Goal: Information Seeking & Learning: Learn about a topic

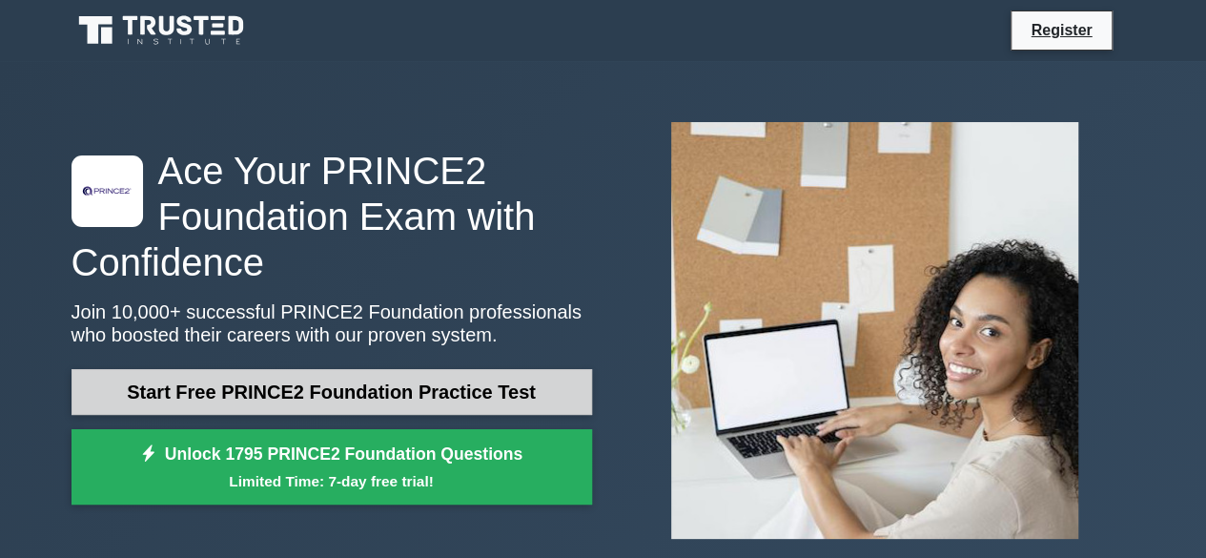
click at [509, 398] on link "Start Free PRINCE2 Foundation Practice Test" at bounding box center [332, 392] width 521 height 46
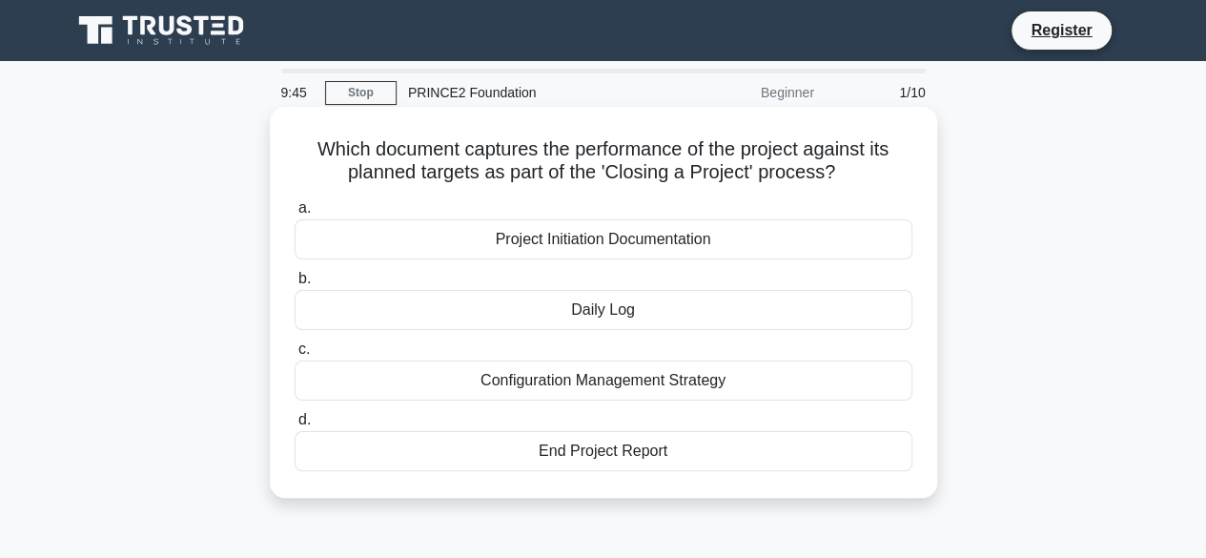
click at [652, 456] on div "End Project Report" at bounding box center [604, 451] width 618 height 40
click at [295, 426] on input "d. End Project Report" at bounding box center [295, 420] width 0 height 12
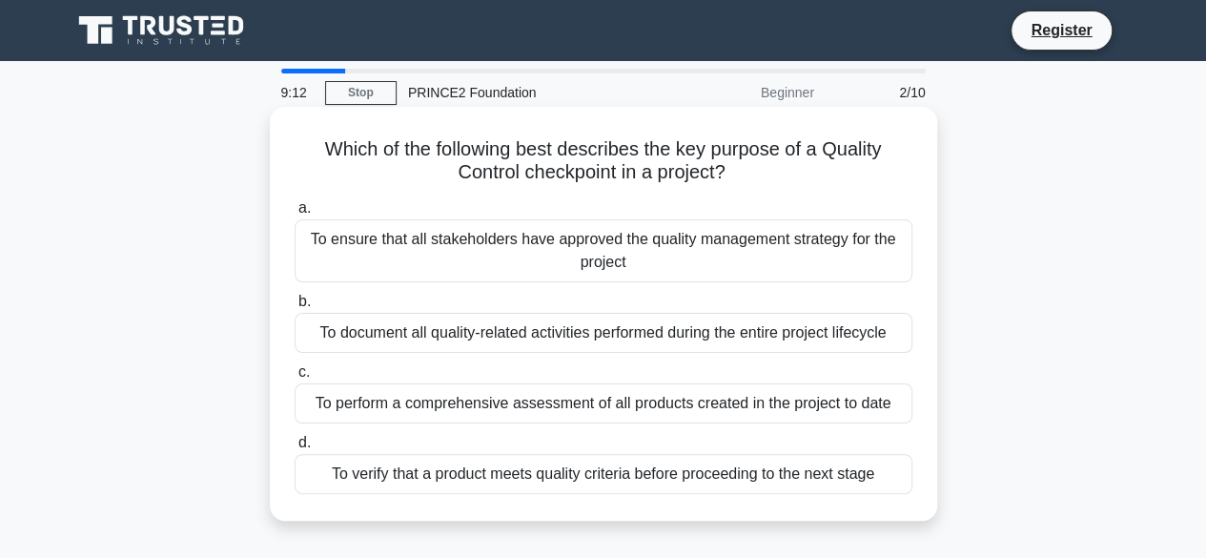
click at [675, 481] on div "To verify that a product meets quality criteria before proceeding to the next s…" at bounding box center [604, 474] width 618 height 40
click at [295, 449] on input "d. To verify that a product meets quality criteria before proceeding to the nex…" at bounding box center [295, 443] width 0 height 12
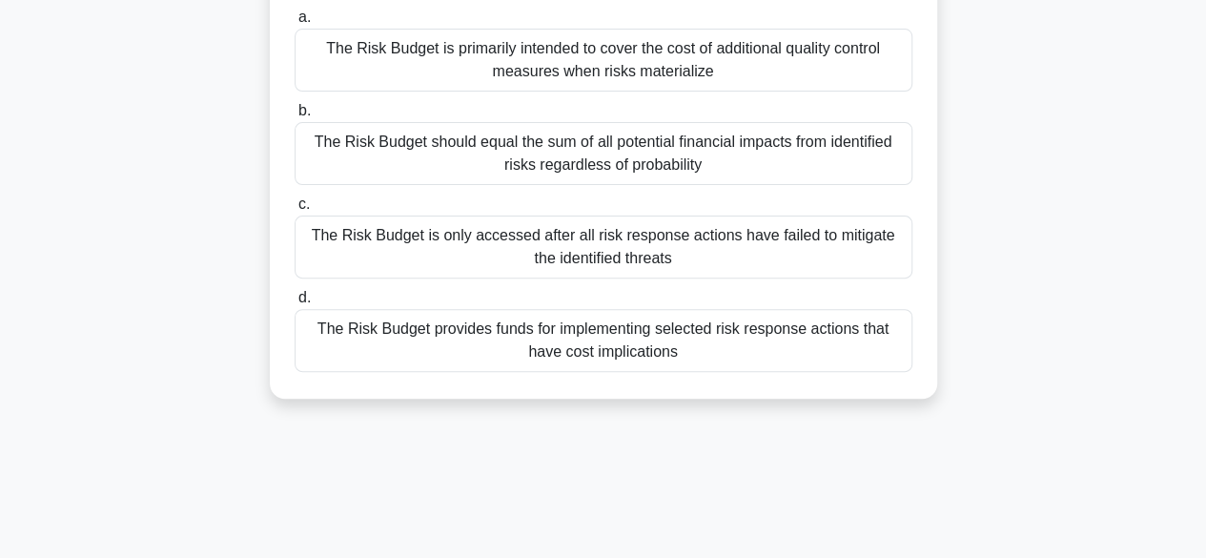
click at [727, 350] on div "The Risk Budget provides funds for implementing selected risk response actions …" at bounding box center [604, 340] width 618 height 63
click at [295, 304] on input "d. The Risk Budget provides funds for implementing selected risk response actio…" at bounding box center [295, 298] width 0 height 12
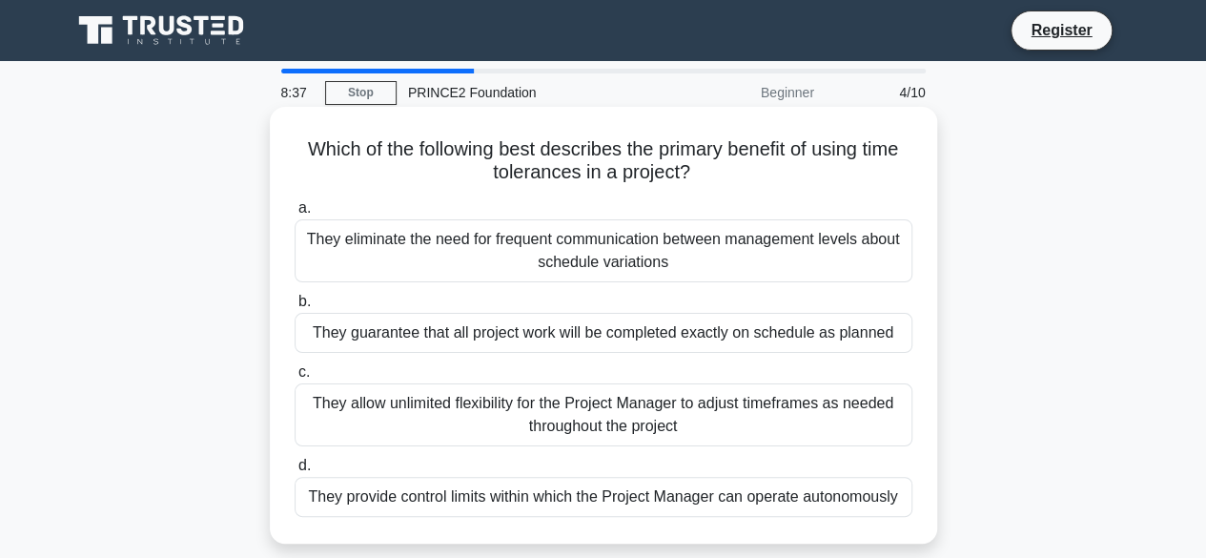
click at [854, 492] on div "They provide control limits within which the Project Manager can operate autono…" at bounding box center [604, 497] width 618 height 40
click at [295, 472] on input "d. They provide control limits within which the Project Manager can operate aut…" at bounding box center [295, 466] width 0 height 12
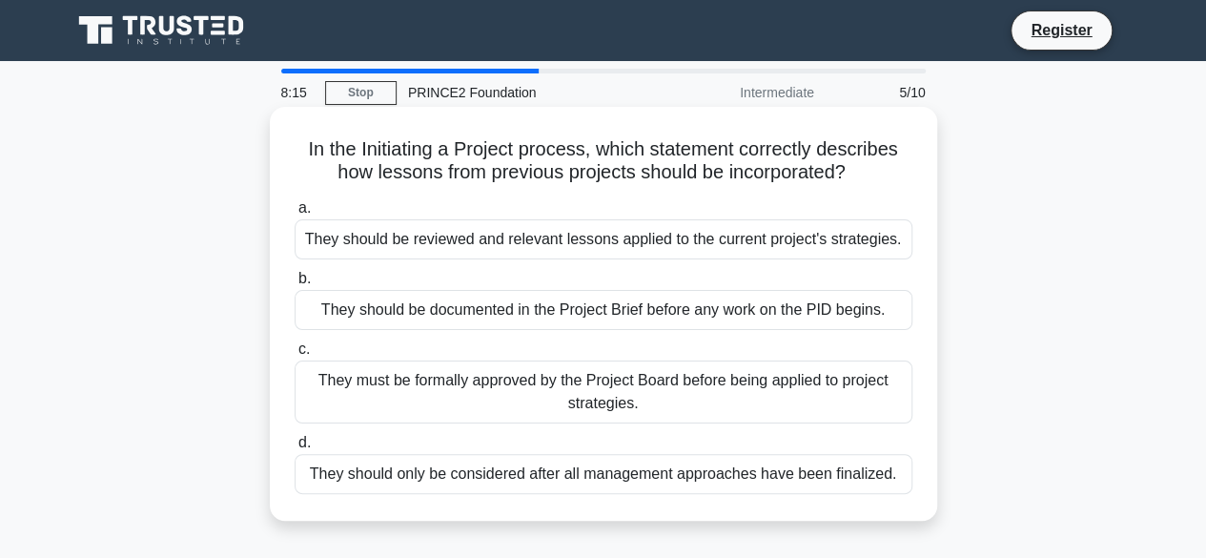
click at [811, 316] on div "They should be documented in the Project Brief before any work on the PID begin…" at bounding box center [604, 310] width 618 height 40
click at [295, 285] on input "b. They should be documented in the Project Brief before any work on the PID be…" at bounding box center [295, 279] width 0 height 12
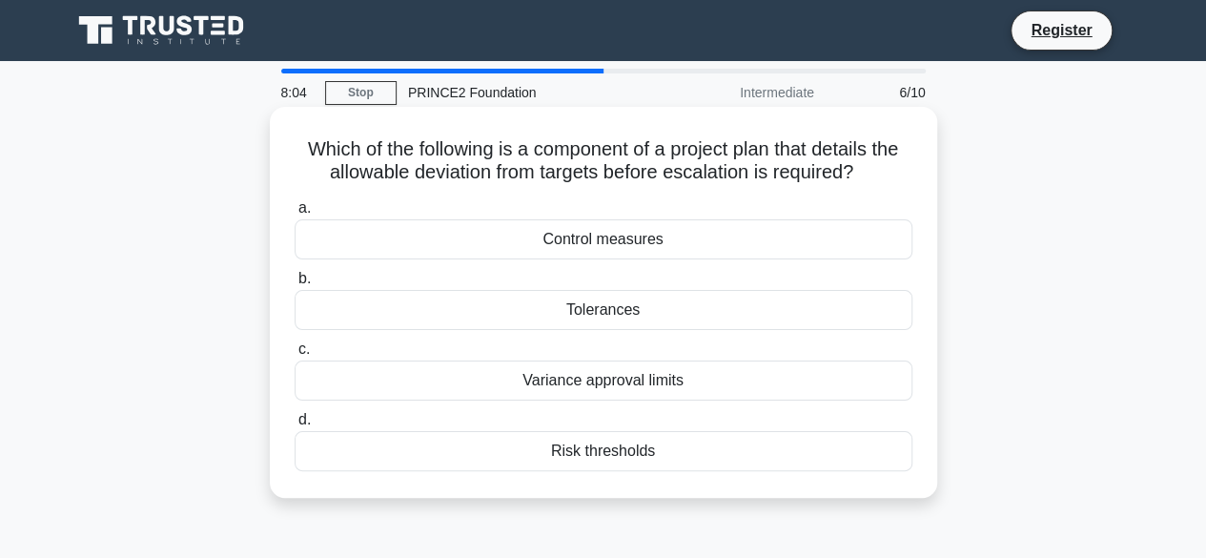
click at [681, 312] on div "Tolerances" at bounding box center [604, 310] width 618 height 40
click at [295, 285] on input "b. Tolerances" at bounding box center [295, 279] width 0 height 12
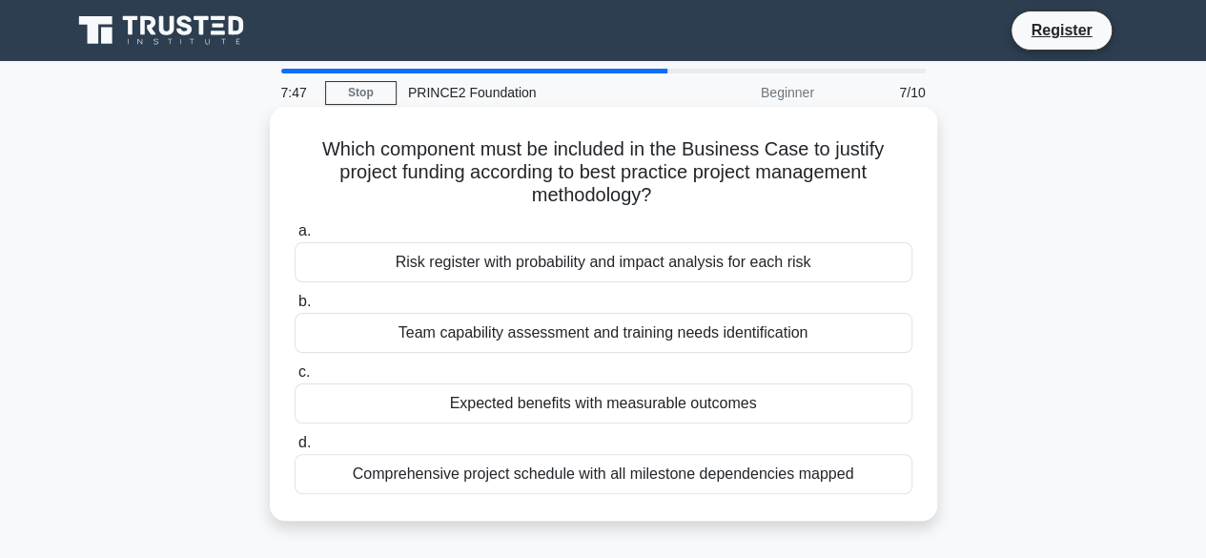
click at [807, 251] on div "Risk register with probability and impact analysis for each risk" at bounding box center [604, 262] width 618 height 40
click at [295, 237] on input "a. Risk register with probability and impact analysis for each risk" at bounding box center [295, 231] width 0 height 12
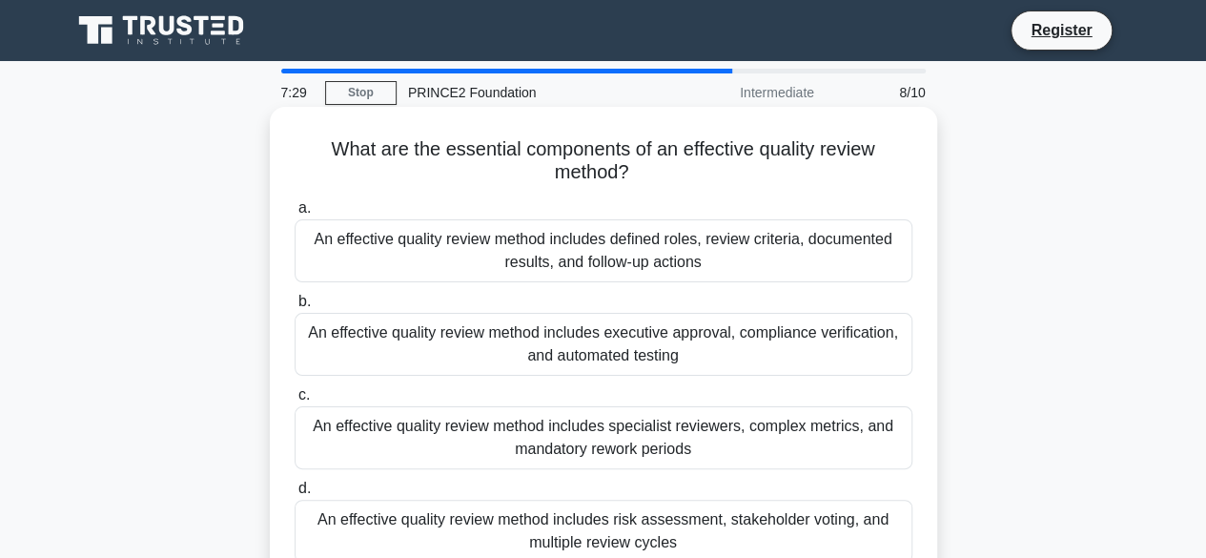
click at [744, 259] on div "An effective quality review method includes defined roles, review criteria, doc…" at bounding box center [604, 250] width 618 height 63
click at [295, 215] on input "a. An effective quality review method includes defined roles, review criteria, …" at bounding box center [295, 208] width 0 height 12
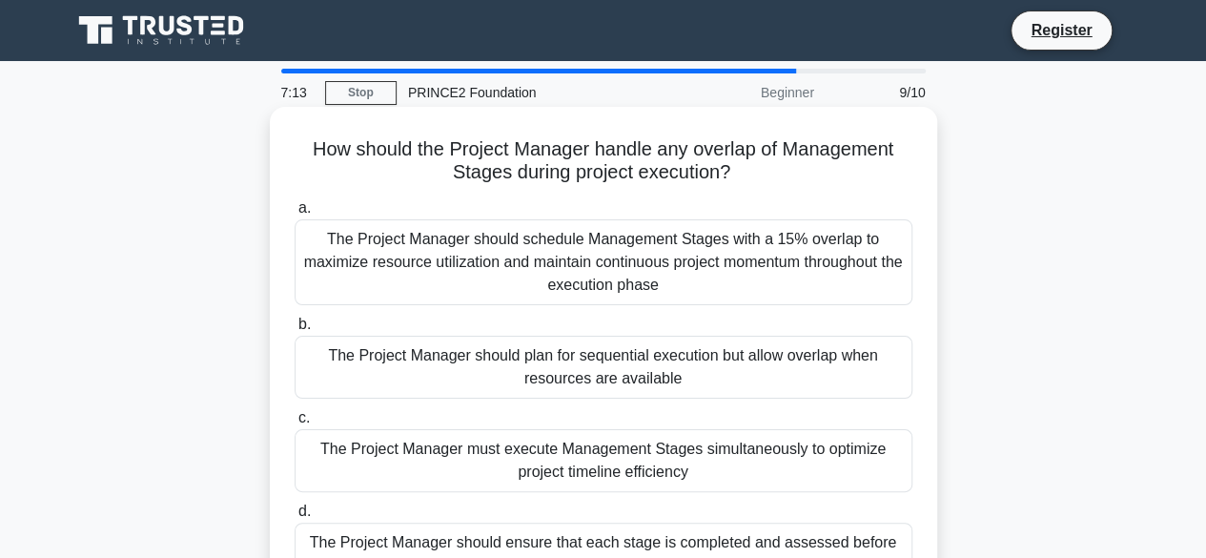
click at [811, 430] on div "The Project Manager must execute Management Stages simultaneously to optimize p…" at bounding box center [604, 460] width 618 height 63
click at [295, 424] on input "c. The Project Manager must execute Management Stages simultaneously to optimiz…" at bounding box center [295, 418] width 0 height 12
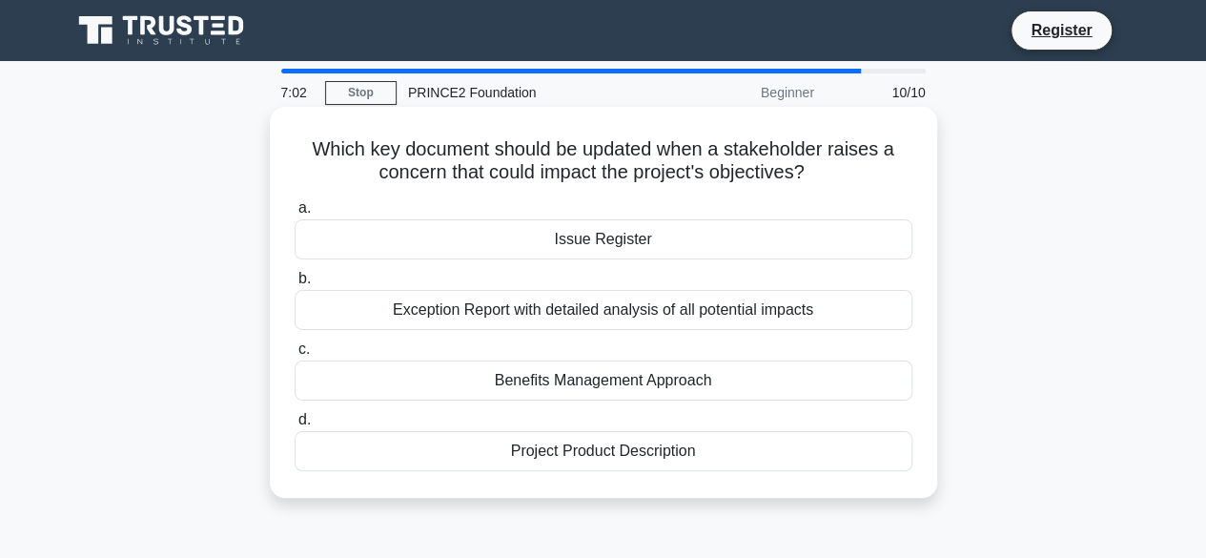
click at [696, 235] on div "Issue Register" at bounding box center [604, 239] width 618 height 40
click at [295, 215] on input "a. Issue Register" at bounding box center [295, 208] width 0 height 12
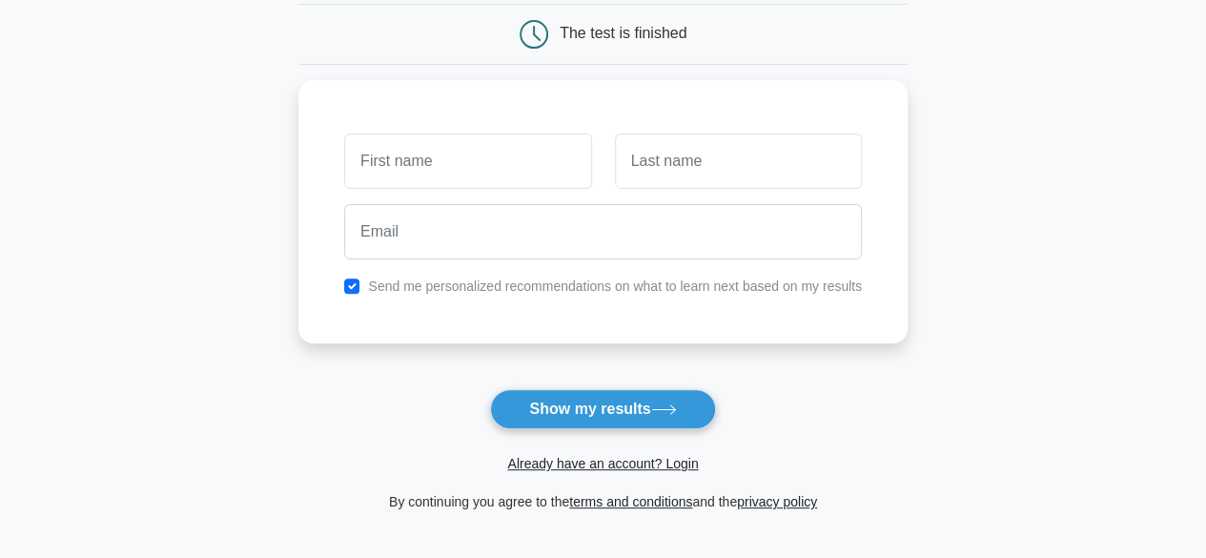
scroll to position [191, 0]
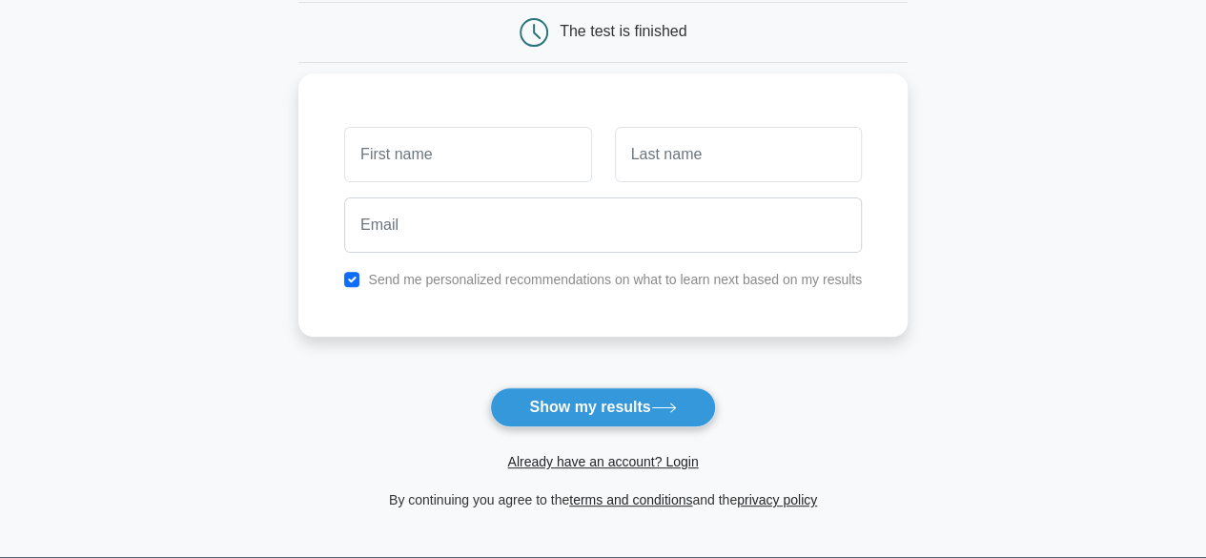
click at [681, 278] on label "Send me personalized recommendations on what to learn next based on my results" at bounding box center [615, 279] width 494 height 15
click at [513, 283] on label "Send me personalized recommendations on what to learn next based on my results" at bounding box center [615, 279] width 494 height 15
click at [460, 282] on label "Send me personalized recommendations on what to learn next based on my results" at bounding box center [615, 279] width 494 height 15
click at [347, 274] on input "checkbox" at bounding box center [351, 279] width 15 height 15
checkbox input "false"
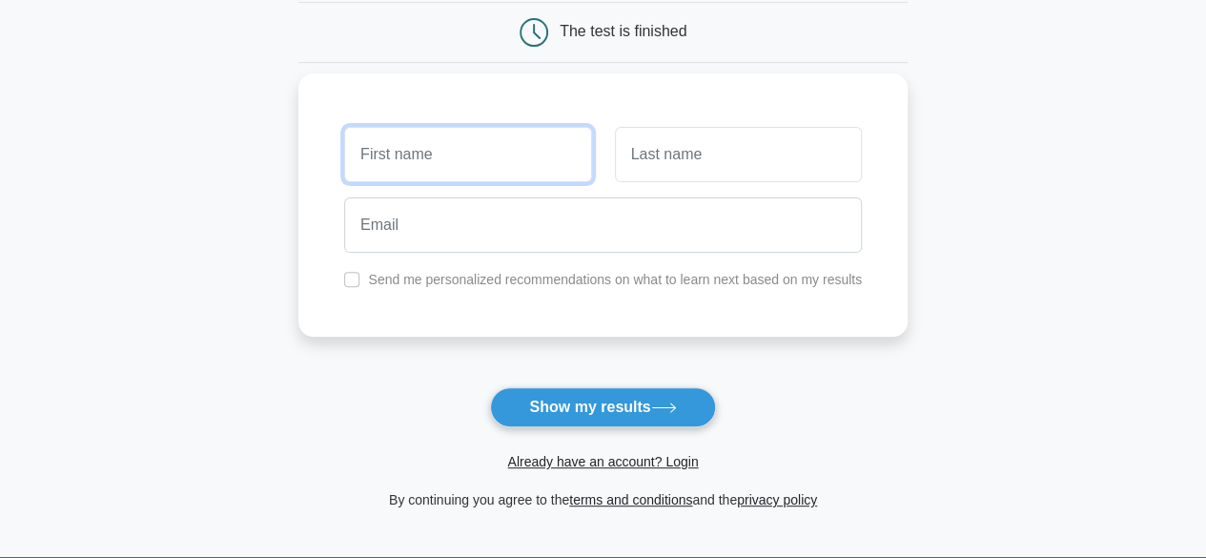
click at [402, 133] on input "text" at bounding box center [467, 154] width 247 height 55
type input "[PERSON_NAME]"
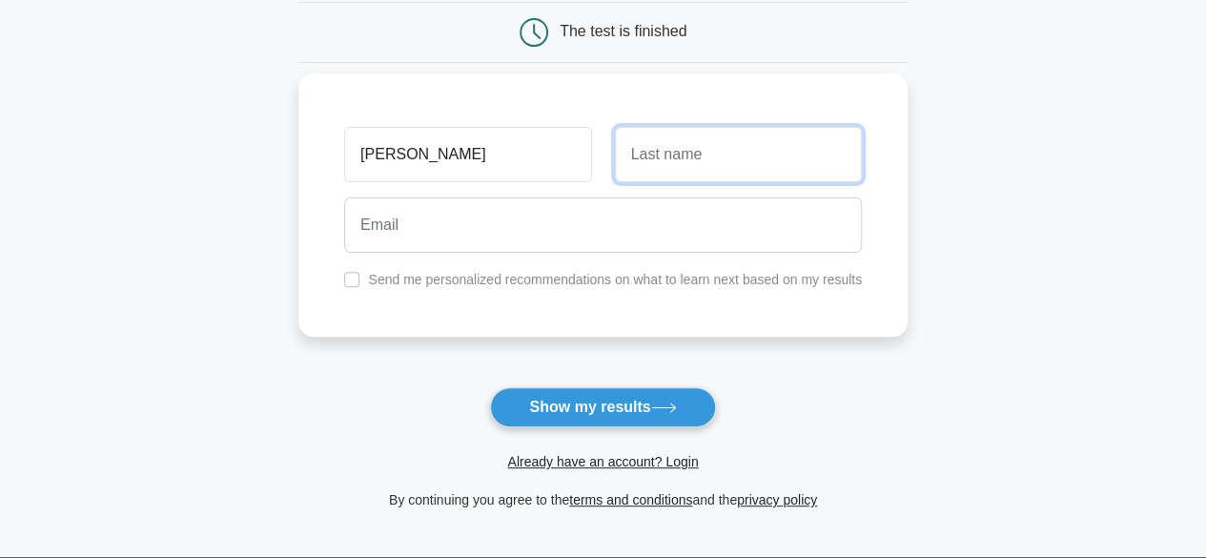
click at [667, 166] on input "text" at bounding box center [738, 154] width 247 height 55
type input "Martin"
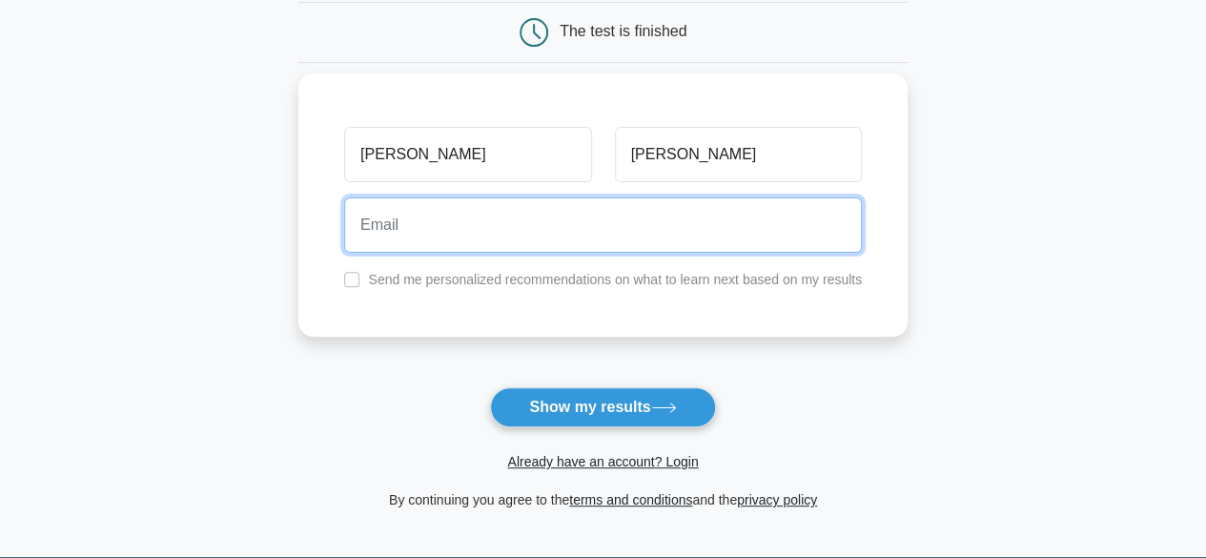
click at [669, 235] on input "email" at bounding box center [603, 224] width 518 height 55
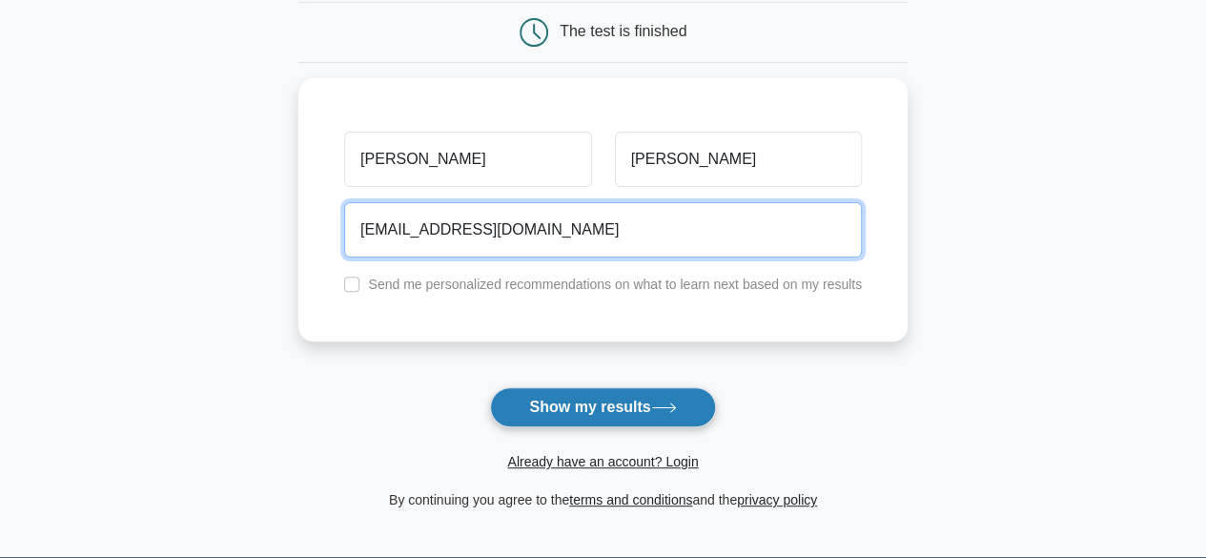
type input "wooyeah2003@gmail.com"
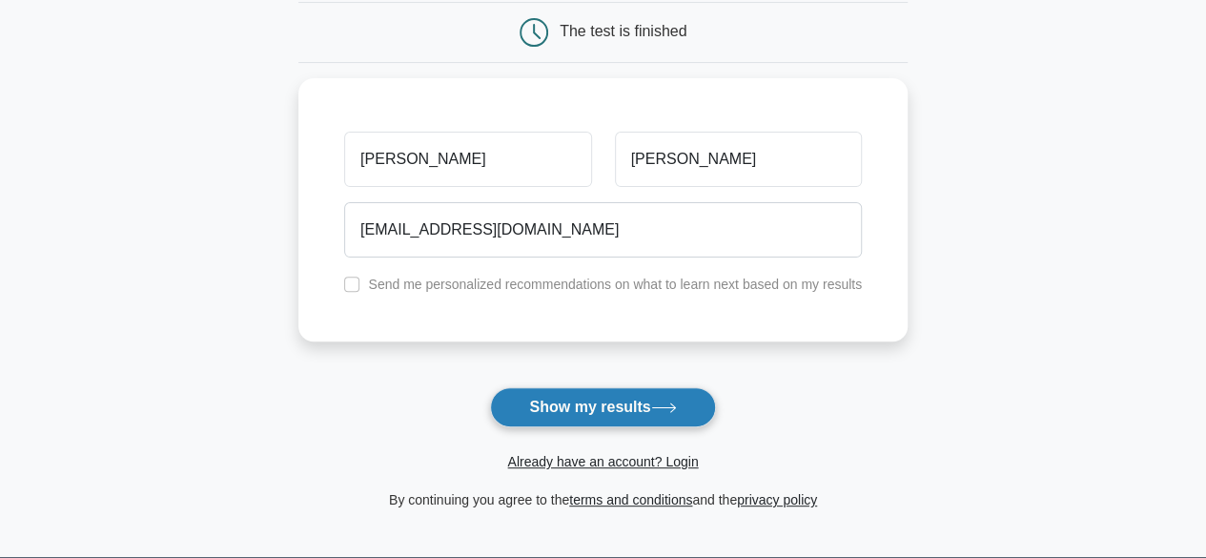
click at [644, 417] on button "Show my results" at bounding box center [602, 407] width 225 height 40
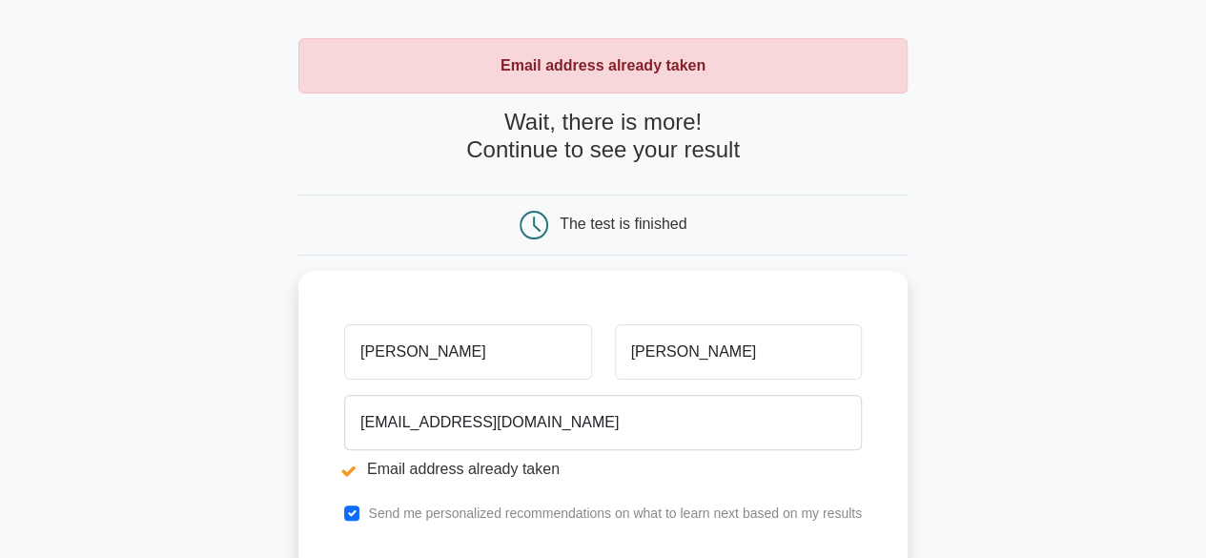
scroll to position [95, 0]
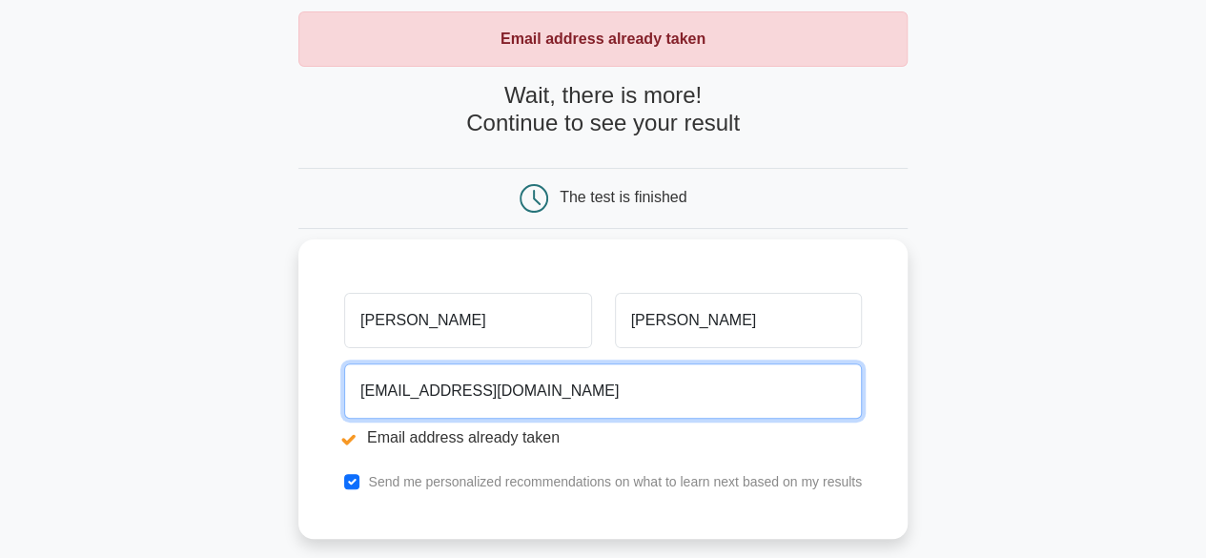
drag, startPoint x: 573, startPoint y: 386, endPoint x: 309, endPoint y: 366, distance: 264.9
click at [313, 365] on div "Leigh Martin wooyeah2003@gmail.com Email address already taken Send me personal…" at bounding box center [603, 388] width 609 height 299
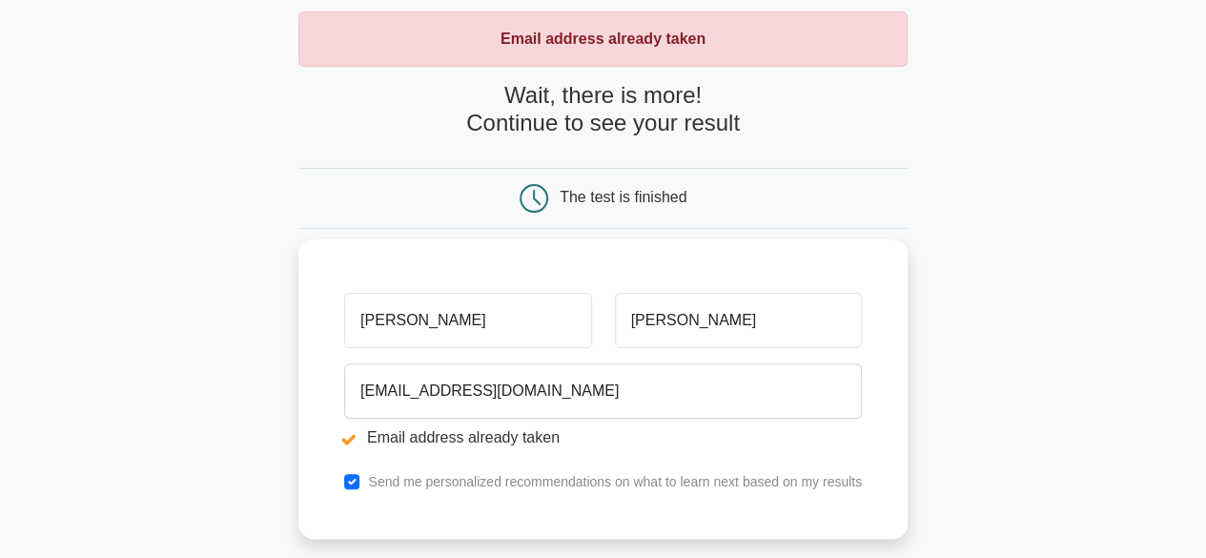
click at [359, 487] on div "Send me personalized recommendations on what to learn next based on my results" at bounding box center [603, 481] width 541 height 23
click at [353, 487] on div "Send me personalized recommendations on what to learn next based on my results" at bounding box center [603, 481] width 541 height 23
click at [357, 478] on input "checkbox" at bounding box center [351, 481] width 15 height 15
checkbox input "false"
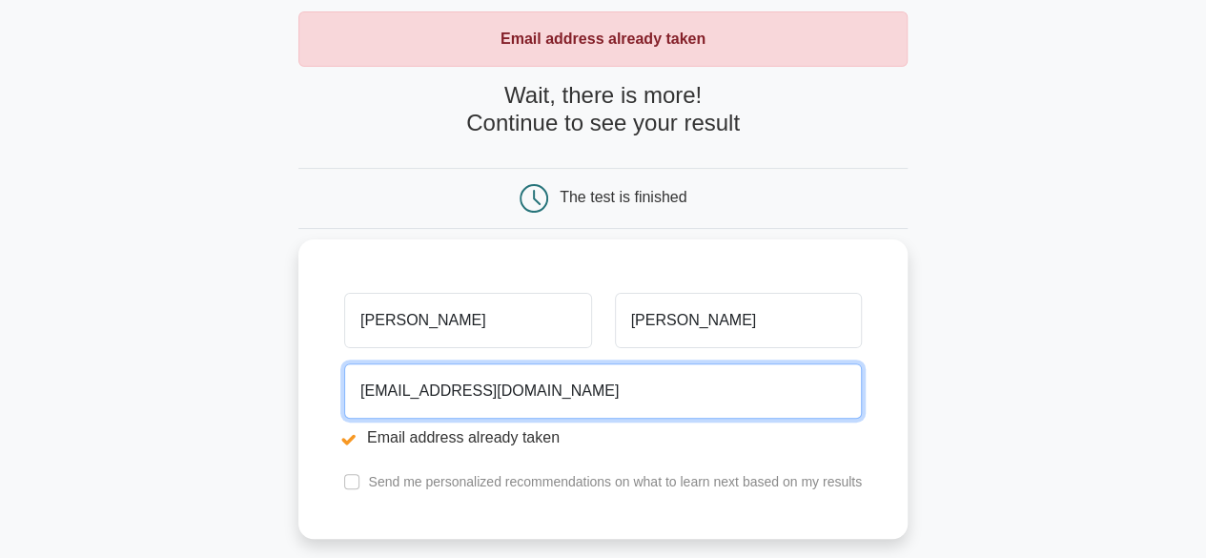
drag, startPoint x: 559, startPoint y: 381, endPoint x: 412, endPoint y: 373, distance: 147.1
click at [422, 373] on input "wooyeah2003@gmail.com" at bounding box center [603, 390] width 518 height 55
type input "w"
type input "leighjmartin84@gmail.com"
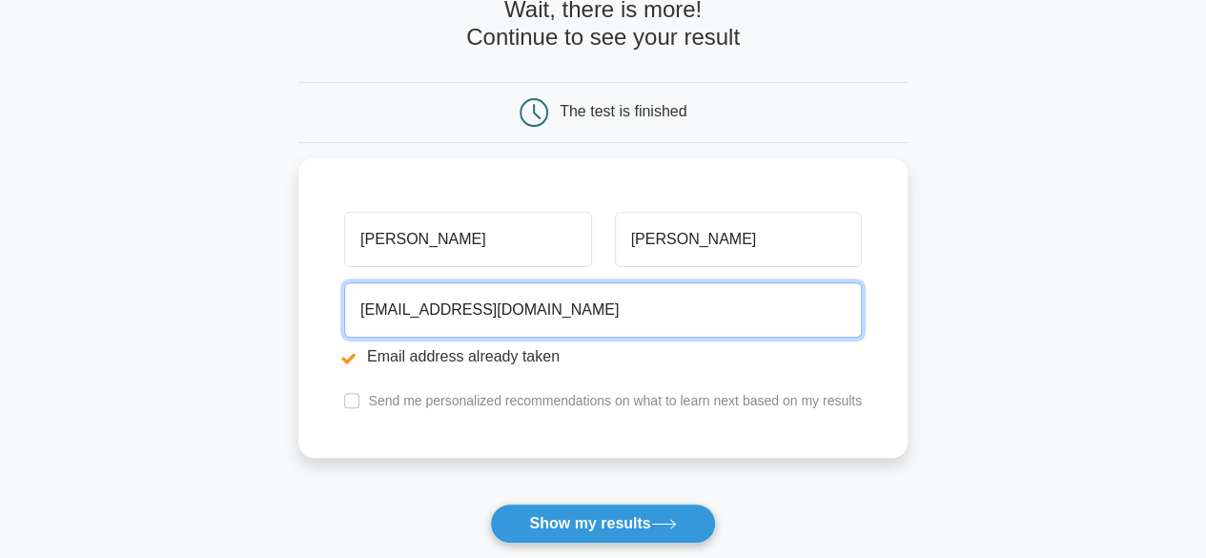
scroll to position [286, 0]
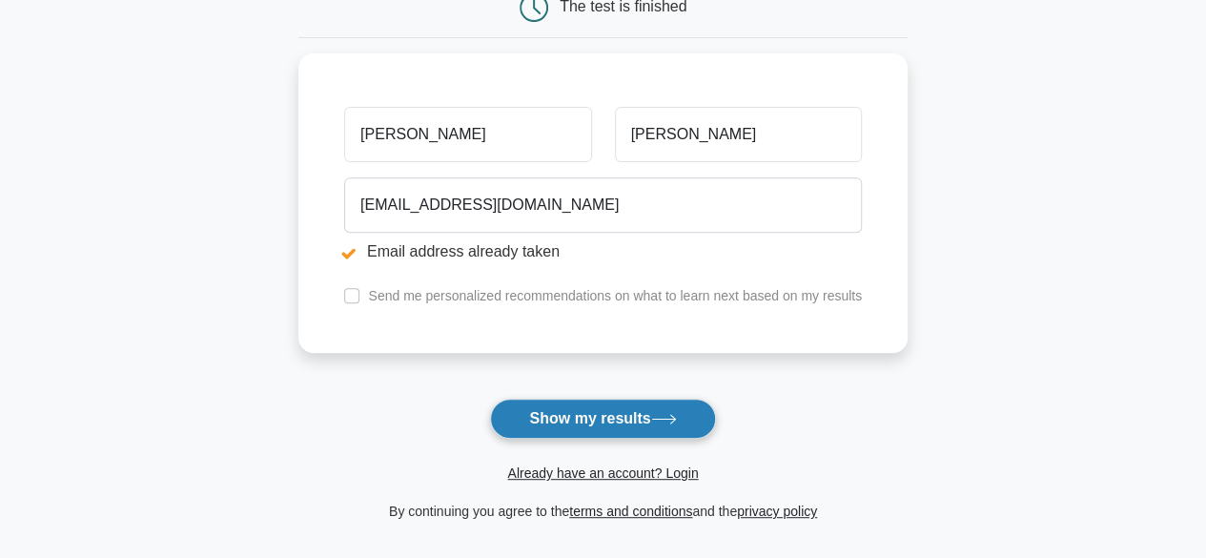
click at [662, 403] on button "Show my results" at bounding box center [602, 419] width 225 height 40
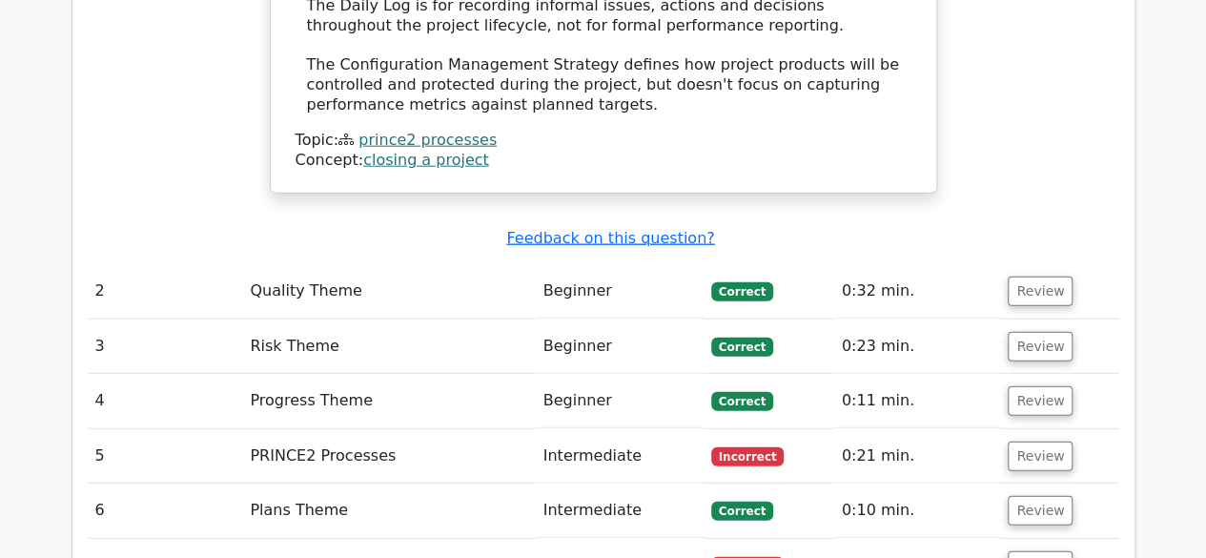
scroll to position [2384, 0]
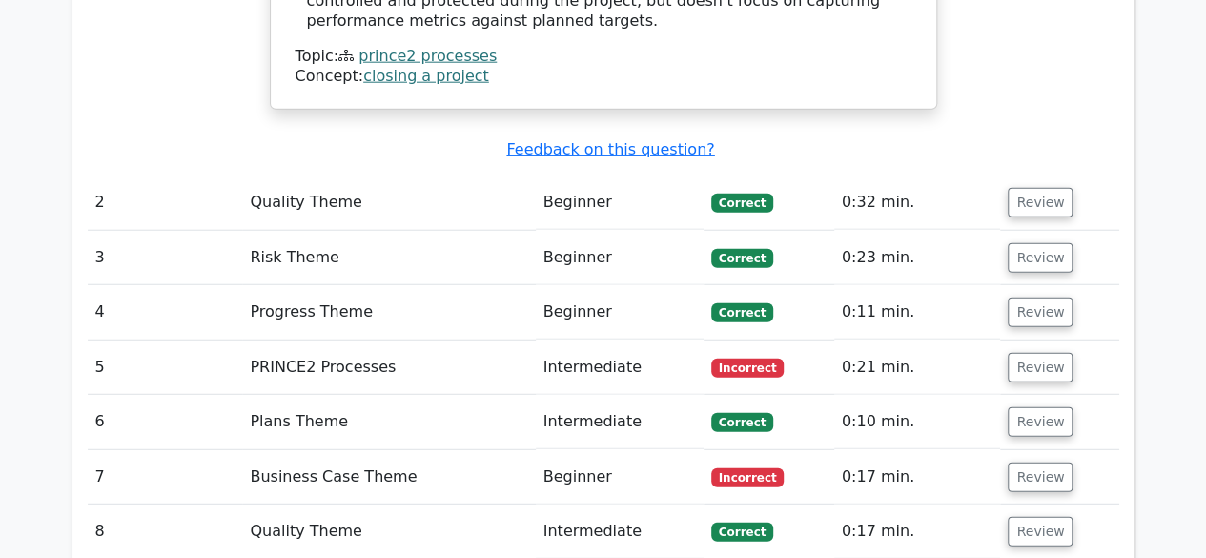
click at [307, 340] on td "PRINCE2 Processes" at bounding box center [388, 367] width 293 height 54
click at [1033, 353] on button "Review" at bounding box center [1040, 368] width 65 height 30
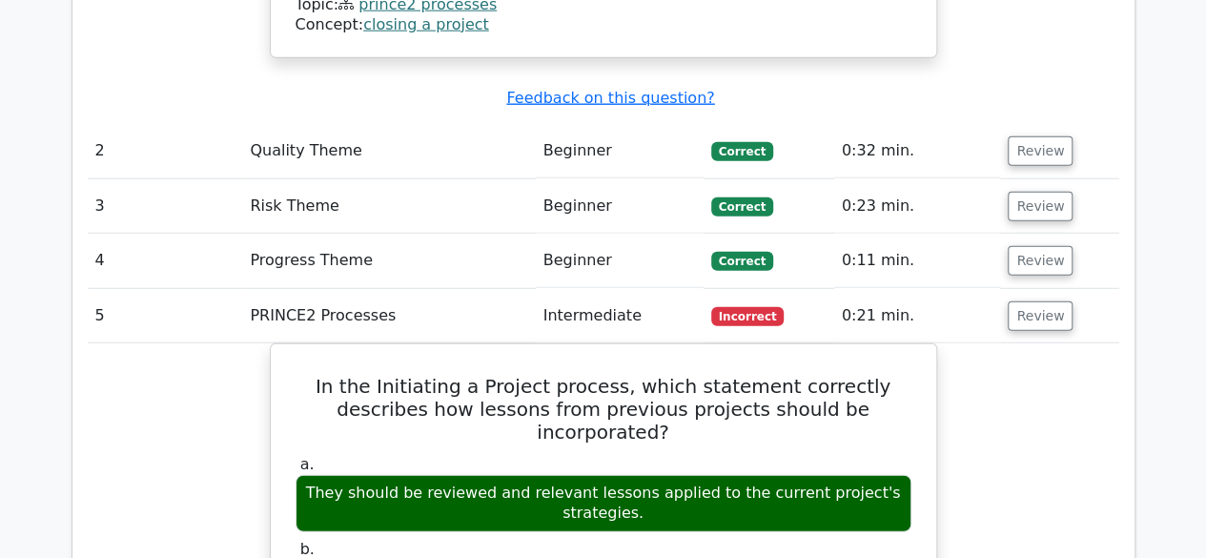
scroll to position [2289, 0]
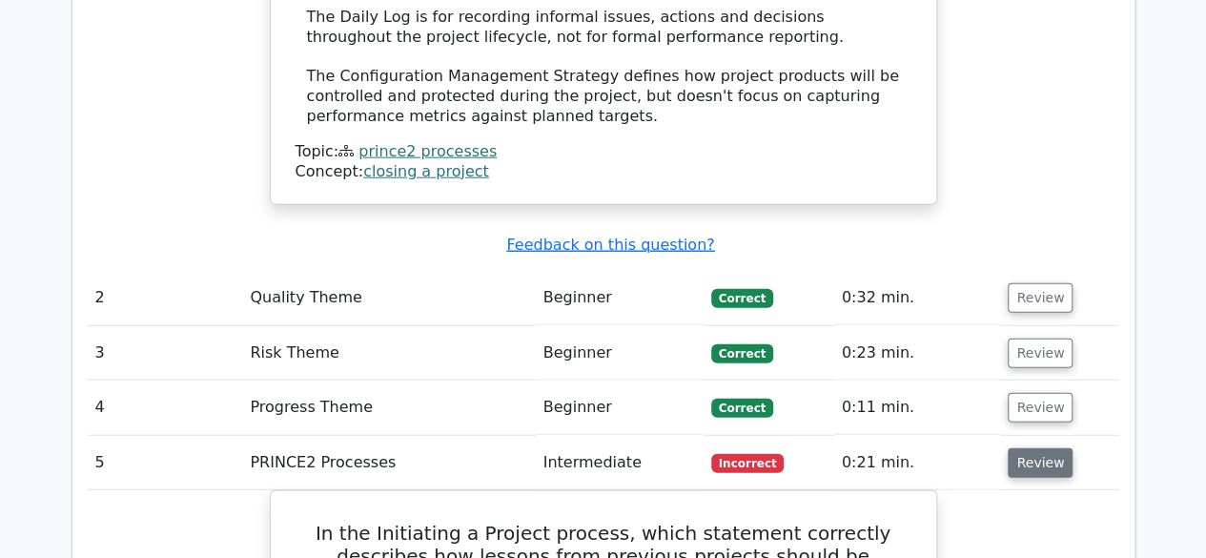
click at [1049, 448] on button "Review" at bounding box center [1040, 463] width 65 height 30
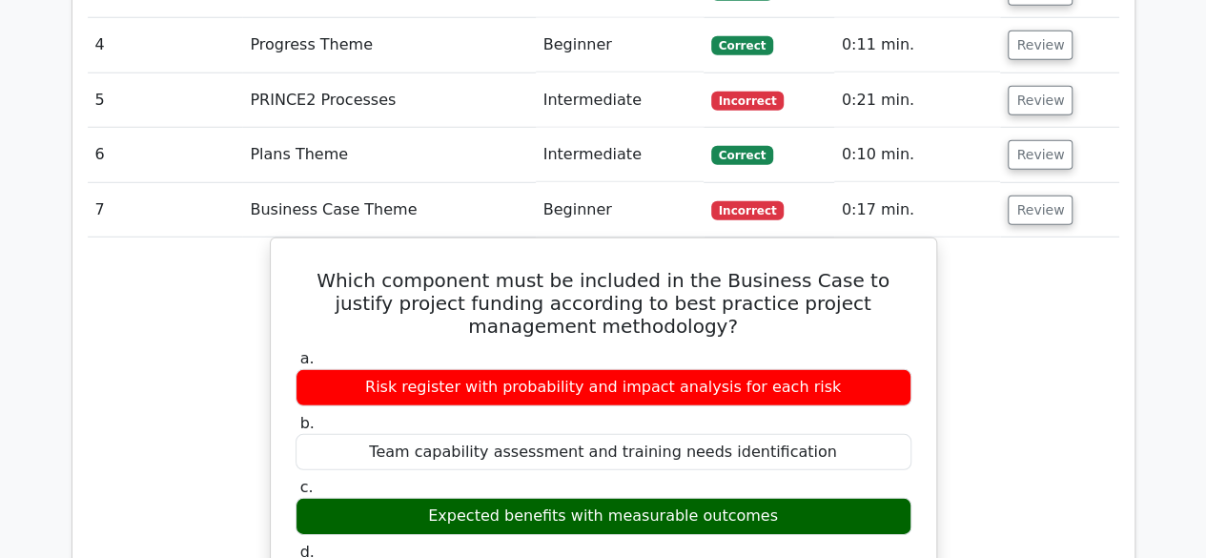
scroll to position [2480, 0]
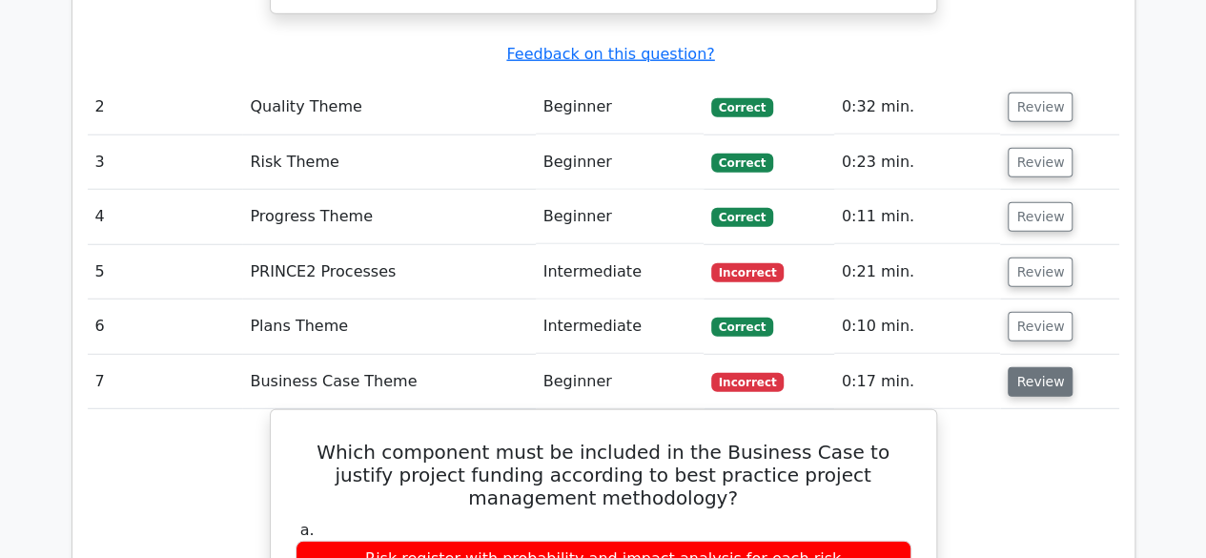
click at [1035, 367] on button "Review" at bounding box center [1040, 382] width 65 height 30
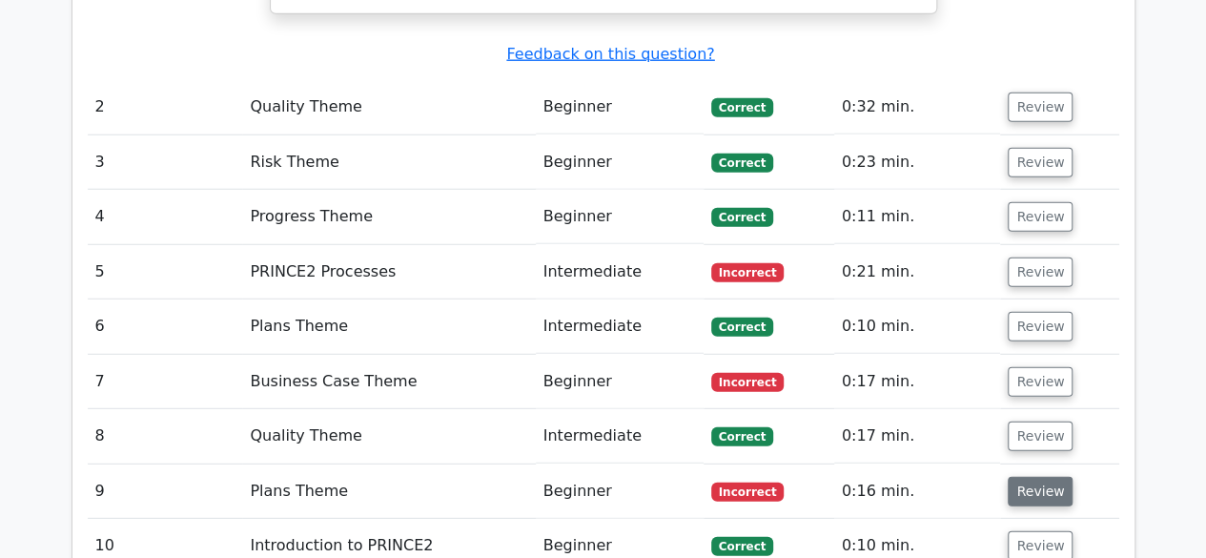
click at [1035, 477] on button "Review" at bounding box center [1040, 492] width 65 height 30
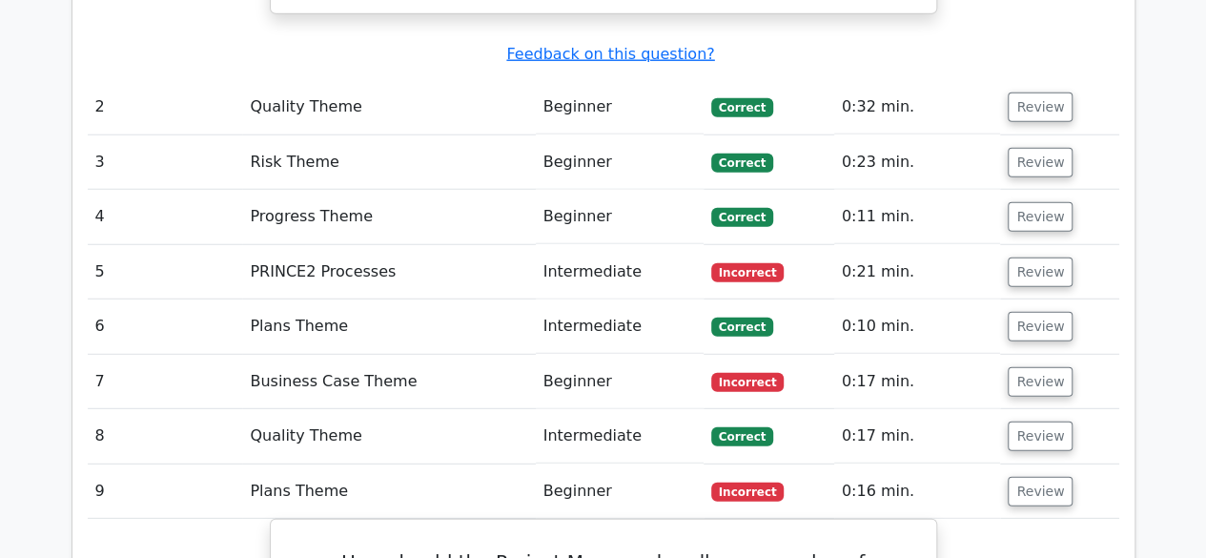
scroll to position [2670, 0]
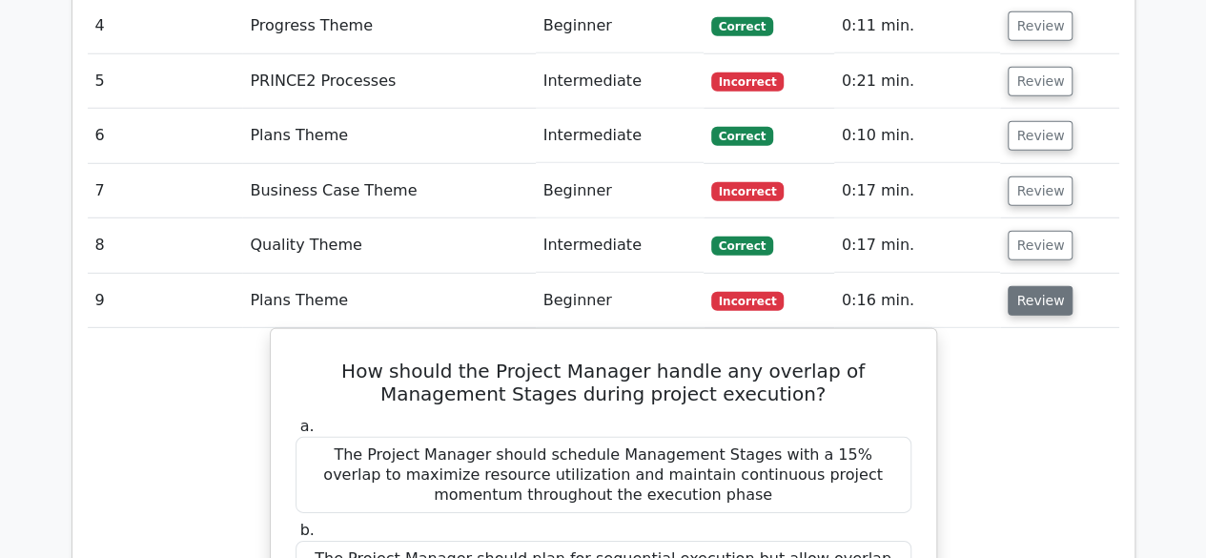
click at [1049, 286] on button "Review" at bounding box center [1040, 301] width 65 height 30
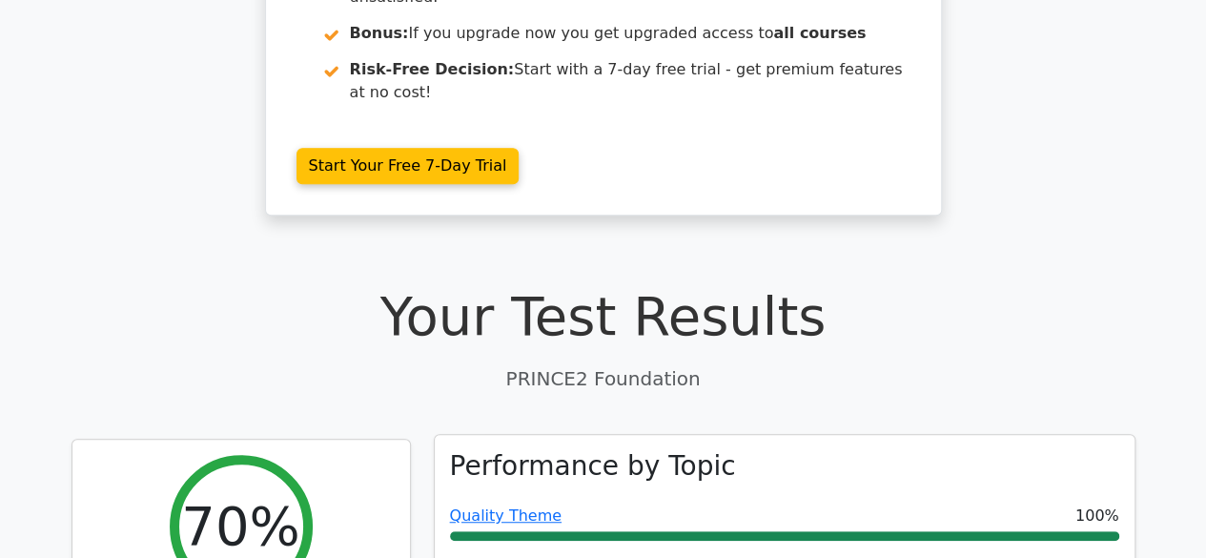
scroll to position [0, 0]
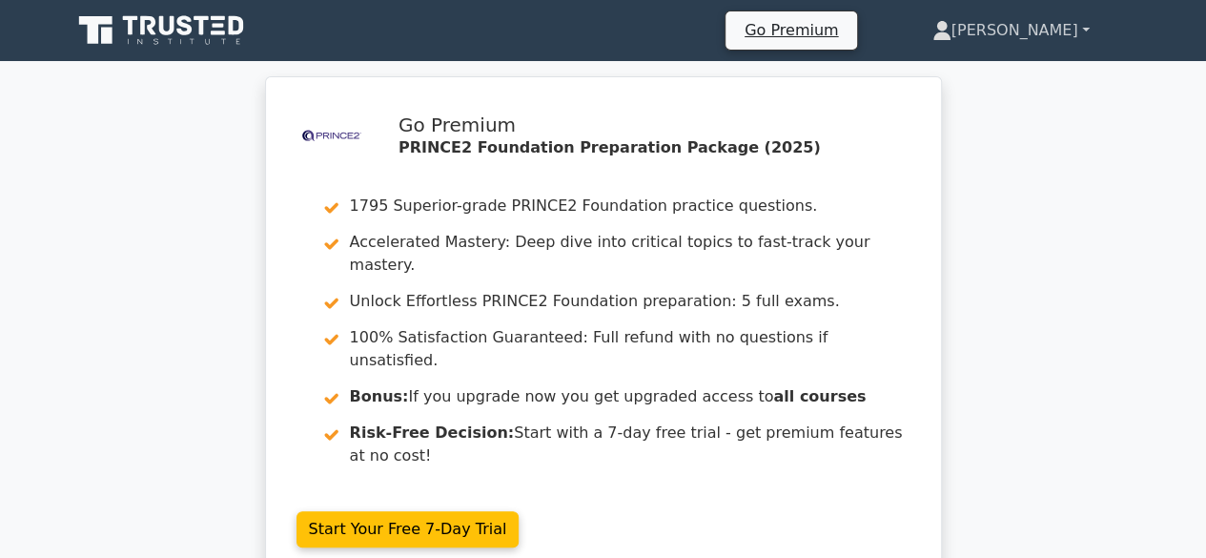
click at [1085, 23] on link "[PERSON_NAME]" at bounding box center [1011, 30] width 249 height 38
click at [1051, 220] on div ".st0{fill-rule:evenodd;clip-rule:evenodd;fill:#000041;} .st1{fill-rule:evenodd;…" at bounding box center [603, 339] width 1206 height 526
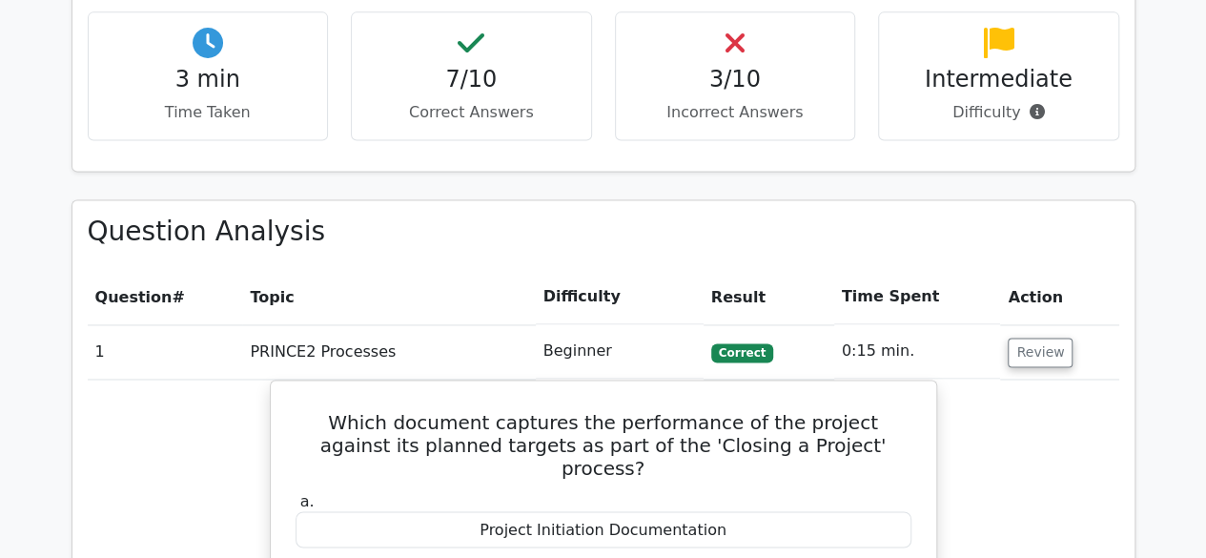
scroll to position [1335, 0]
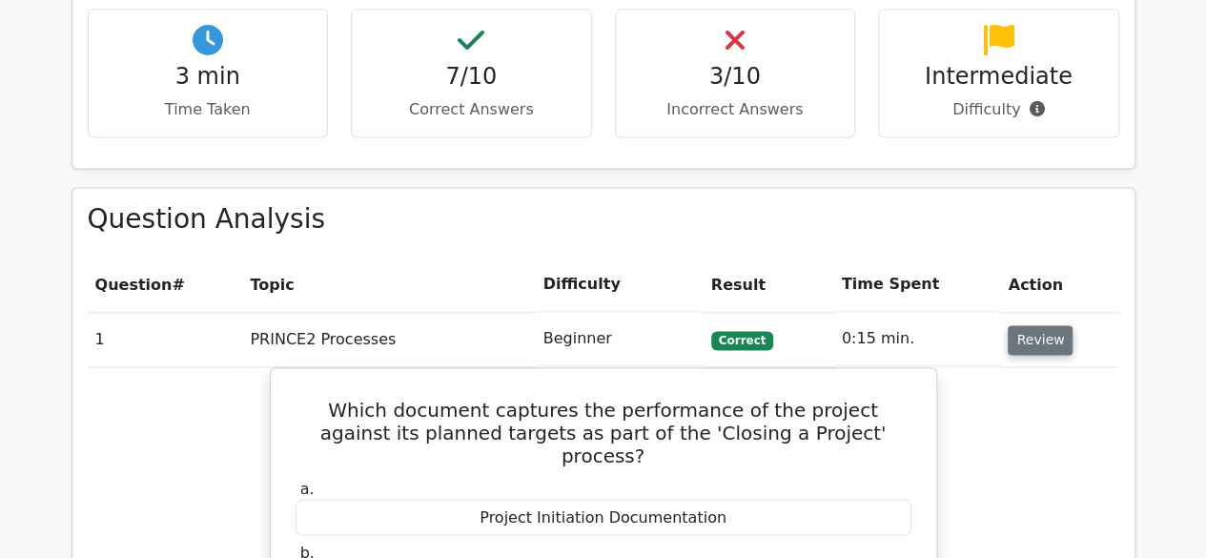
click at [1030, 325] on button "Review" at bounding box center [1040, 340] width 65 height 30
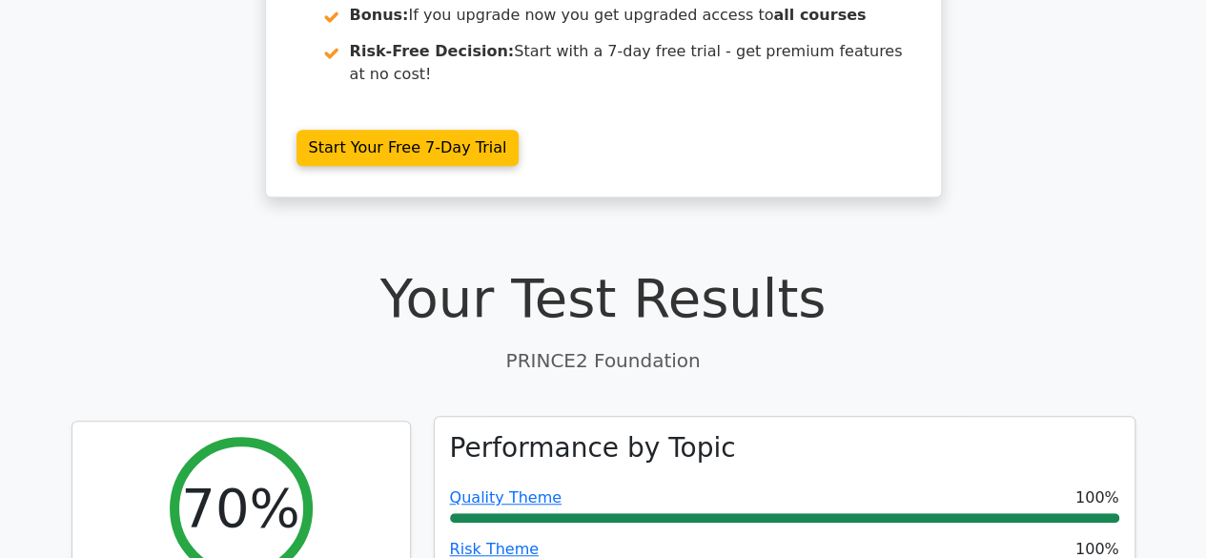
scroll to position [0, 0]
